Goal: Information Seeking & Learning: Learn about a topic

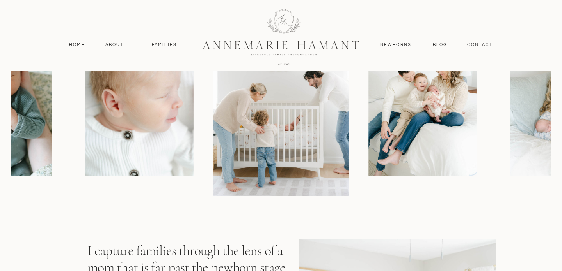
scroll to position [640, 0]
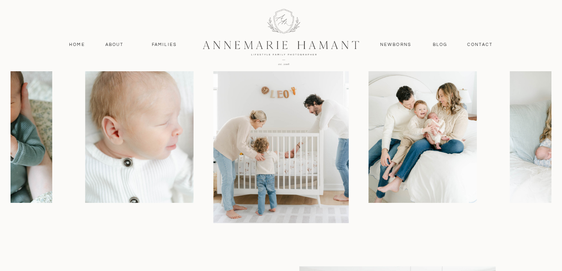
scroll to position [703, 0]
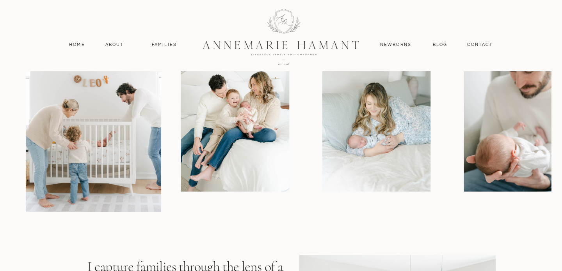
click at [193, 135] on img at bounding box center [235, 111] width 108 height 162
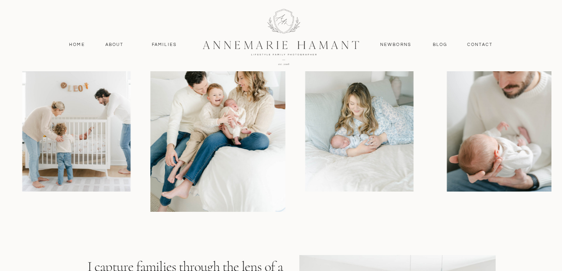
click at [305, 157] on img at bounding box center [359, 111] width 108 height 162
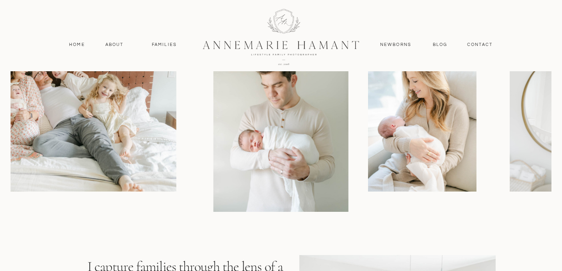
click at [213, 178] on img at bounding box center [280, 110] width 135 height 203
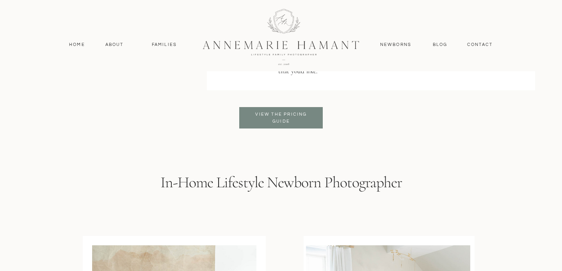
scroll to position [1608, 0]
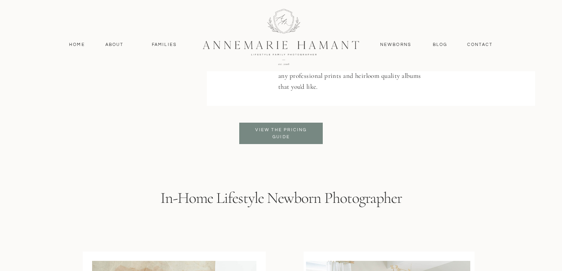
click at [306, 130] on h3 "View the pricing Guide" at bounding box center [281, 134] width 64 height 14
